Goal: Transaction & Acquisition: Book appointment/travel/reservation

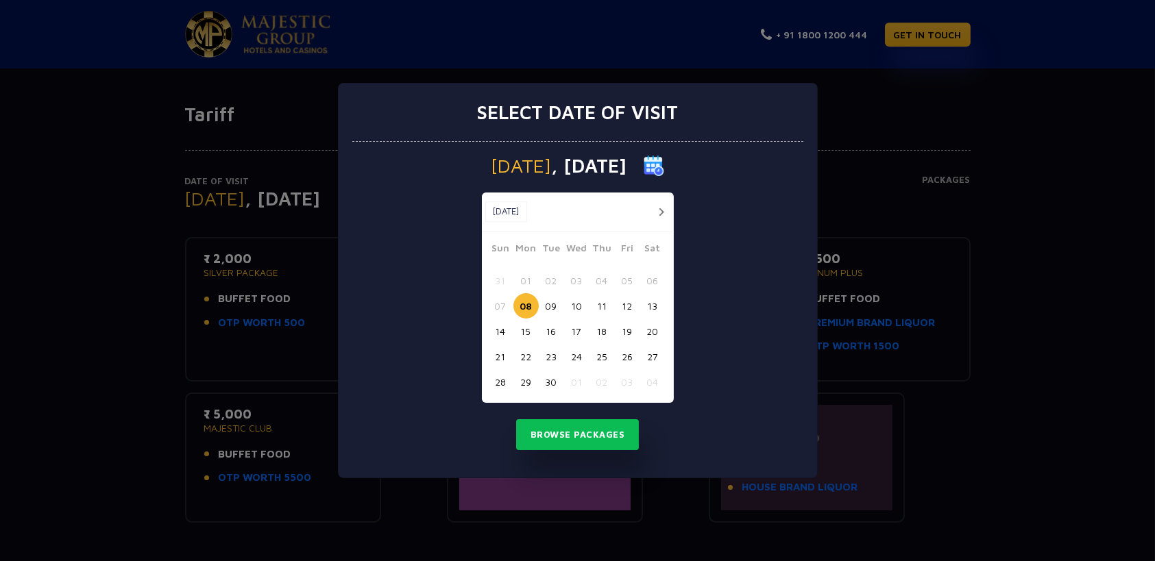
click at [1043, 371] on div "Select date of visit [DATE] [DATE] [DATE] Sun Mon Tue Wed Thu Fri Sat 31 01 02 …" at bounding box center [577, 280] width 1155 height 561
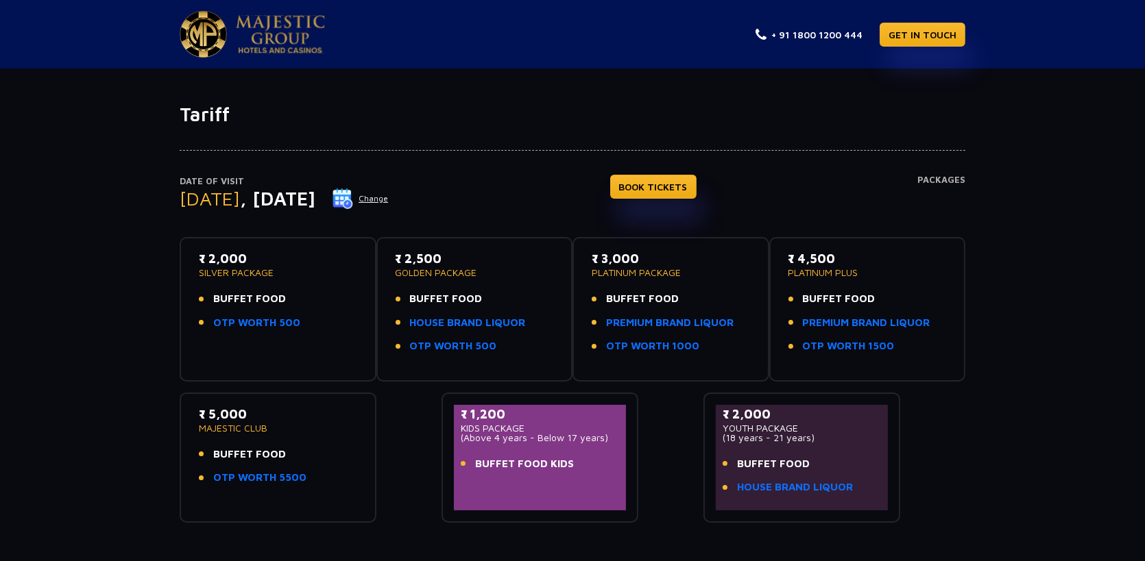
click at [574, 461] on li "BUFFET FOOD KIDS" at bounding box center [540, 465] width 158 height 16
click at [576, 464] on li "BUFFET FOOD KIDS" at bounding box center [540, 465] width 158 height 16
click at [389, 203] on button "Change" at bounding box center [360, 199] width 57 height 22
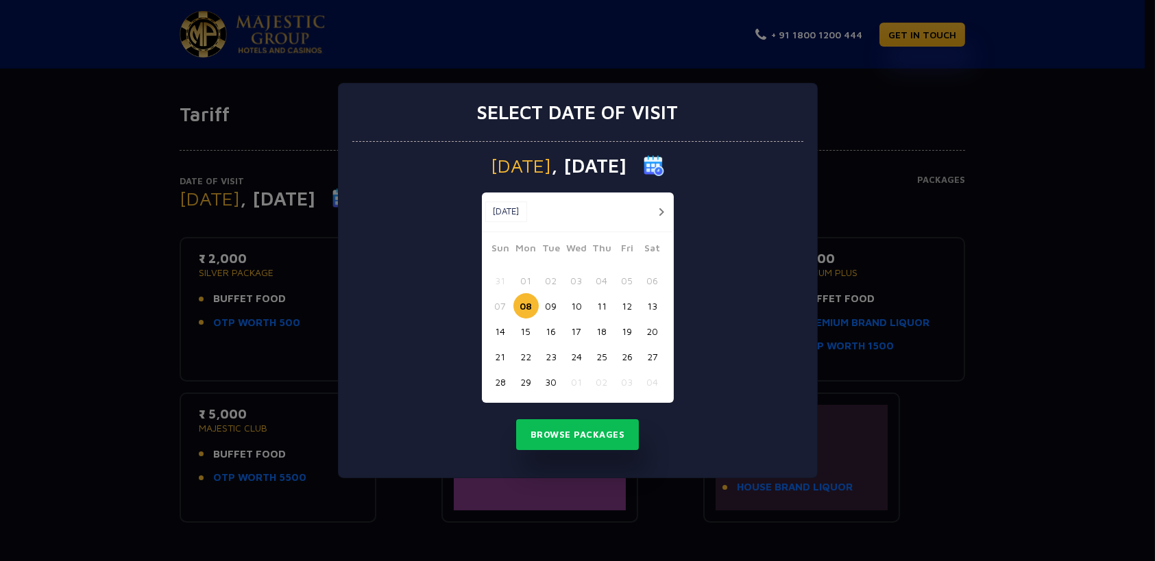
click at [658, 212] on button "button" at bounding box center [661, 212] width 17 height 17
click at [659, 212] on button "button" at bounding box center [661, 212] width 17 height 17
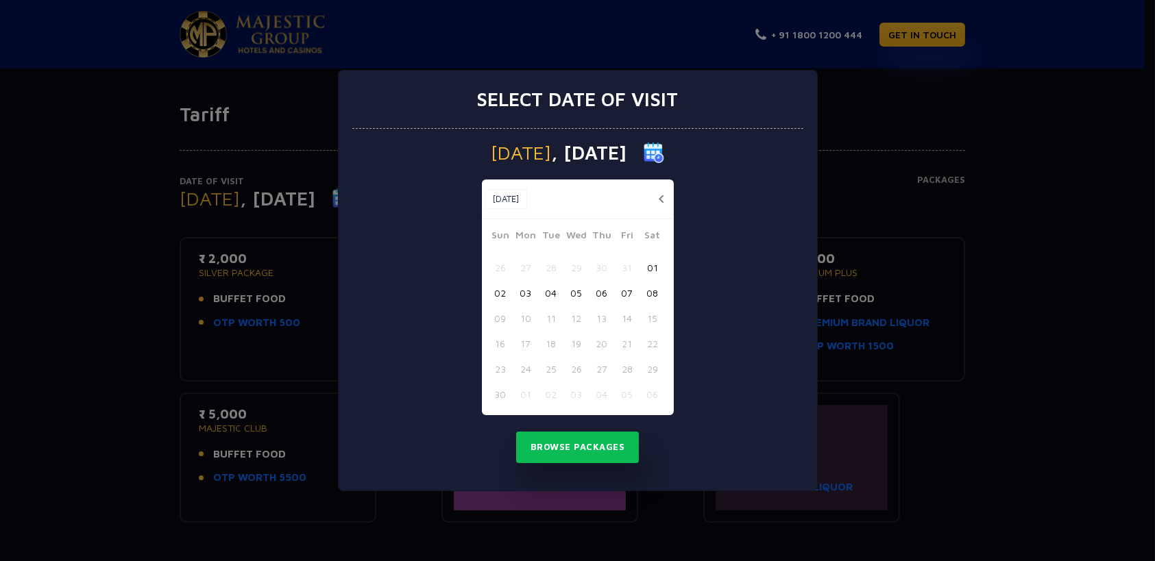
click at [800, 237] on div "[DATE] [DATE] [DATE] Sun Mon Tue Wed Thu Fri Sat 26 27 28 29 30 31 01 02 03 04 …" at bounding box center [577, 310] width 451 height 362
click at [865, 120] on div "Select date of visit [DATE] [DATE] [DATE] Sun Mon Tue Wed Thu Fri Sat 26 27 28 …" at bounding box center [577, 280] width 1155 height 561
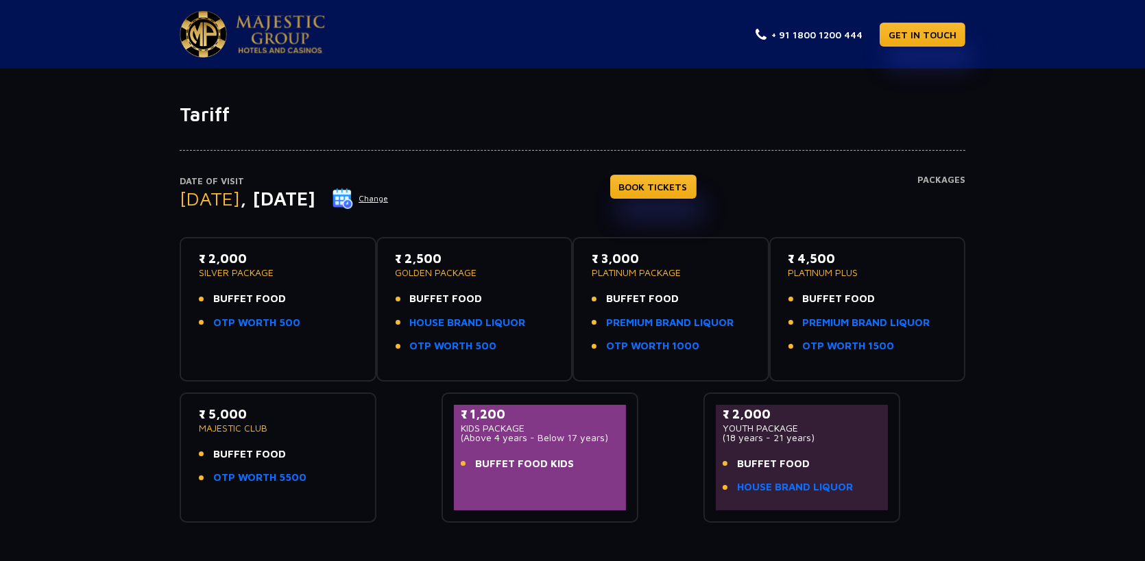
click at [389, 195] on button "Change" at bounding box center [360, 199] width 57 height 22
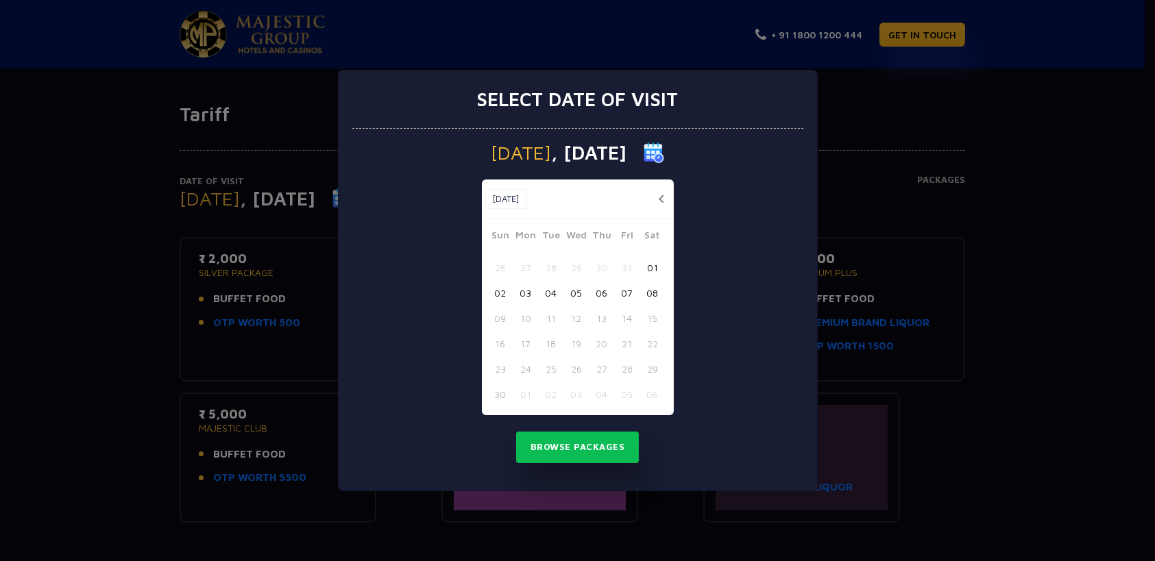
click at [658, 201] on button "button" at bounding box center [661, 199] width 17 height 17
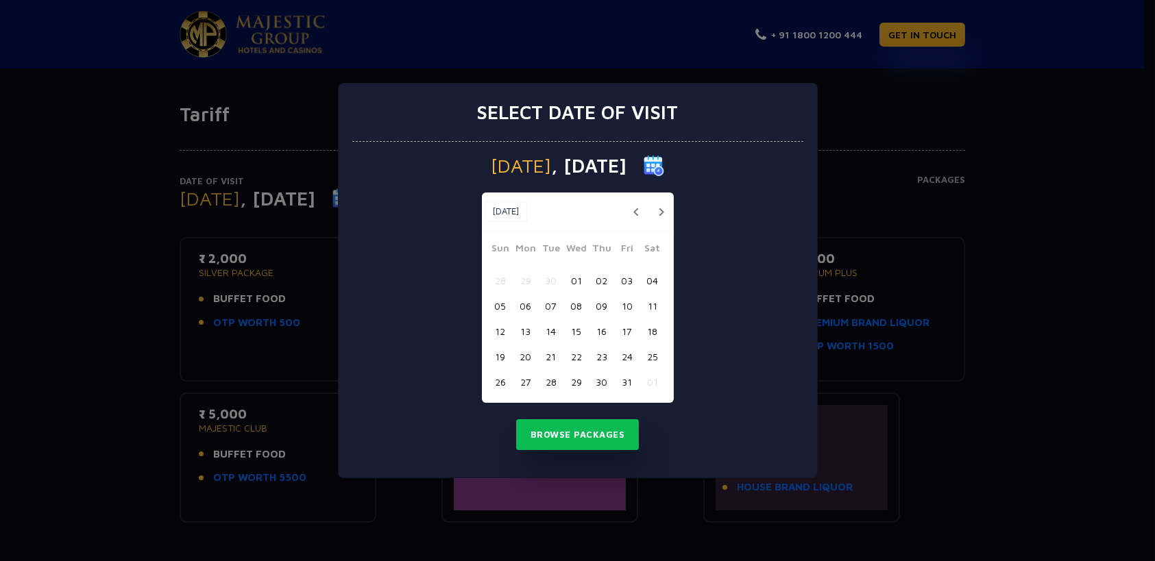
click at [634, 278] on button "03" at bounding box center [627, 280] width 25 height 25
click at [646, 278] on button "04" at bounding box center [652, 280] width 25 height 25
click at [617, 278] on button "03" at bounding box center [627, 280] width 25 height 25
click at [627, 432] on button "Browse Packages" at bounding box center [577, 436] width 123 height 32
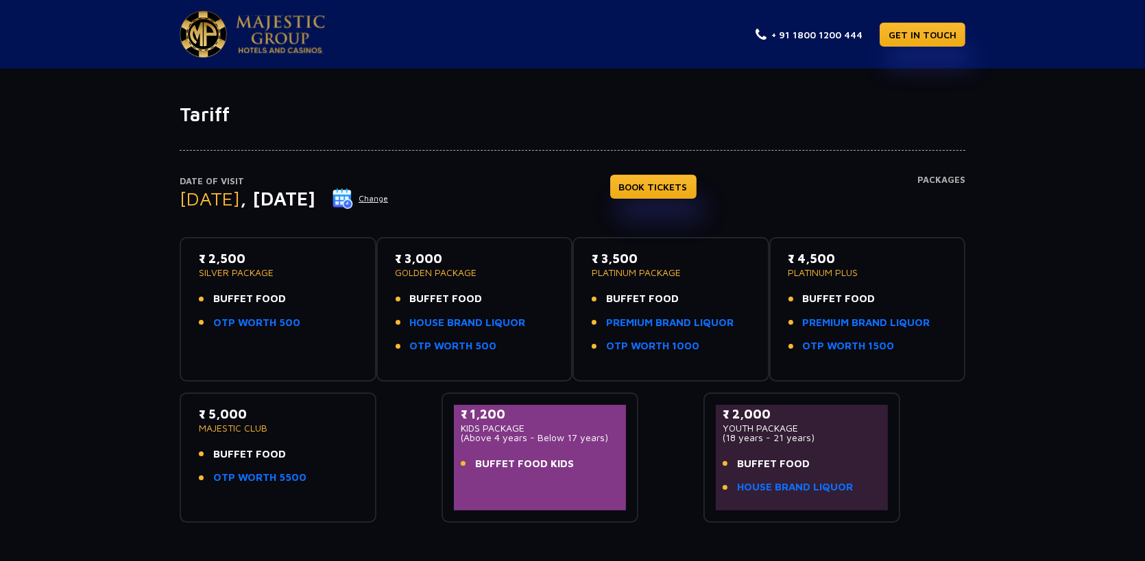
click at [417, 268] on p "GOLDEN PACKAGE" at bounding box center [475, 273] width 158 height 10
click at [665, 184] on link "BOOK TICKETS" at bounding box center [653, 187] width 86 height 24
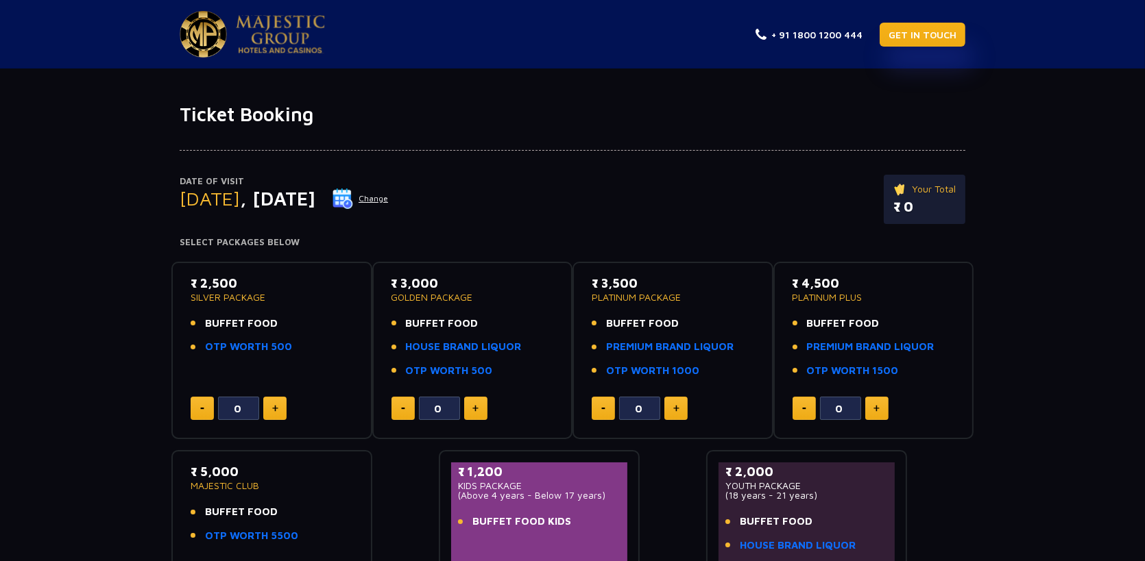
click at [941, 35] on link "GET IN TOUCH" at bounding box center [923, 35] width 86 height 24
